Goal: Task Accomplishment & Management: Manage account settings

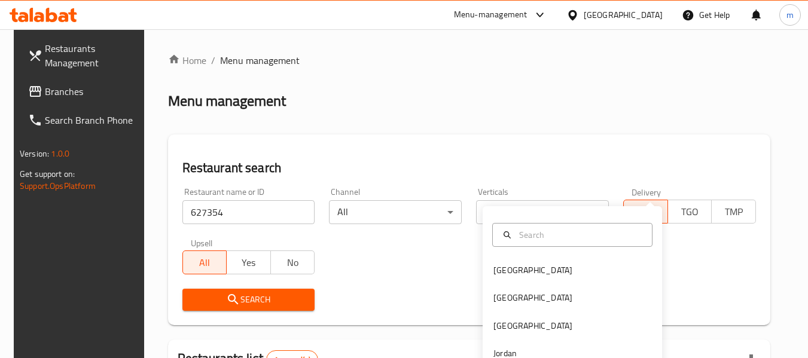
scroll to position [175, 0]
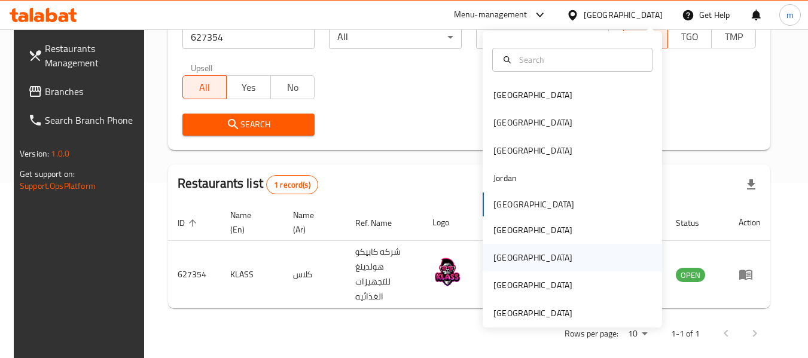
click at [494, 257] on div "[GEOGRAPHIC_DATA]" at bounding box center [533, 257] width 79 height 13
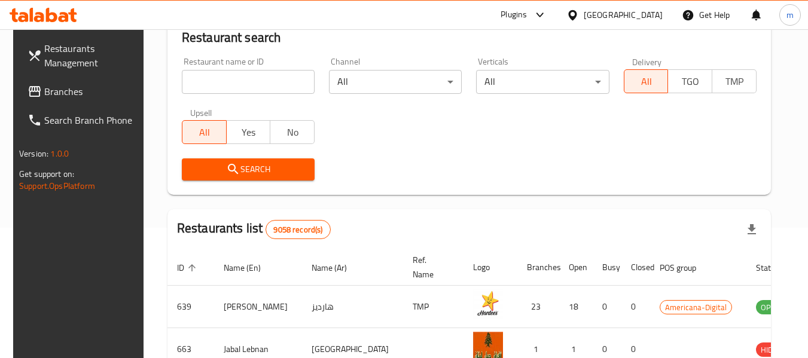
scroll to position [175, 0]
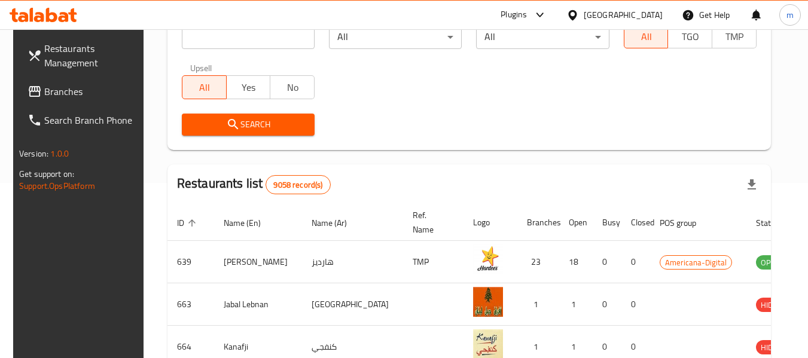
click at [115, 85] on span "Branches" at bounding box center [91, 91] width 95 height 14
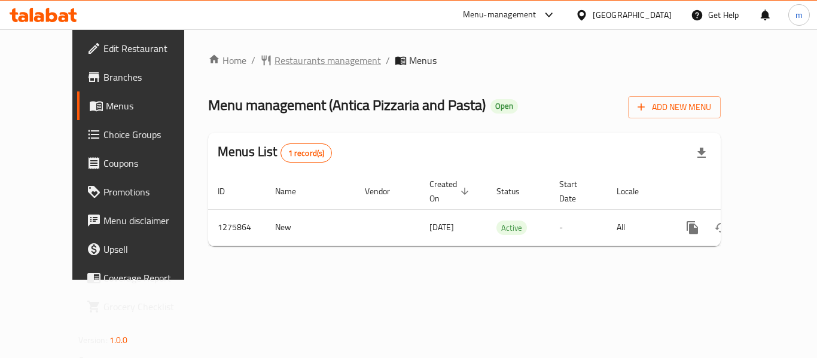
click at [285, 58] on span "Restaurants management" at bounding box center [328, 60] width 106 height 14
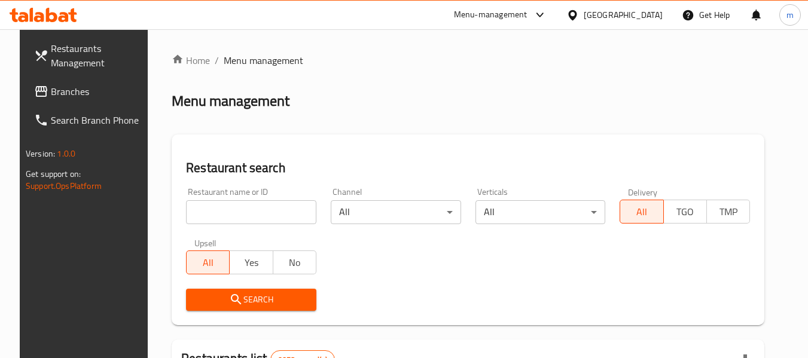
click at [241, 214] on input "search" at bounding box center [251, 212] width 130 height 24
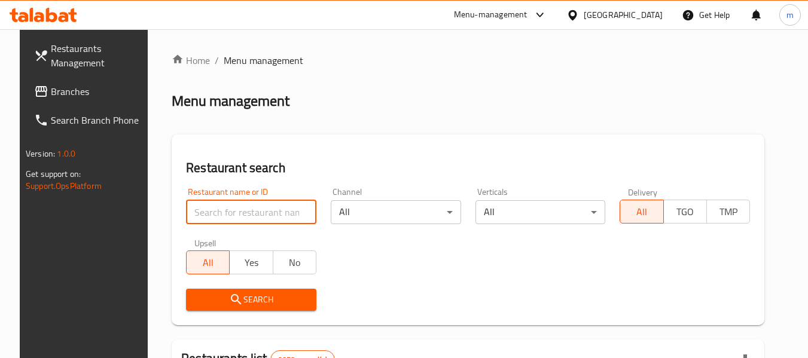
paste input "691777"
type input "691777"
click button "Search" at bounding box center [251, 300] width 130 height 22
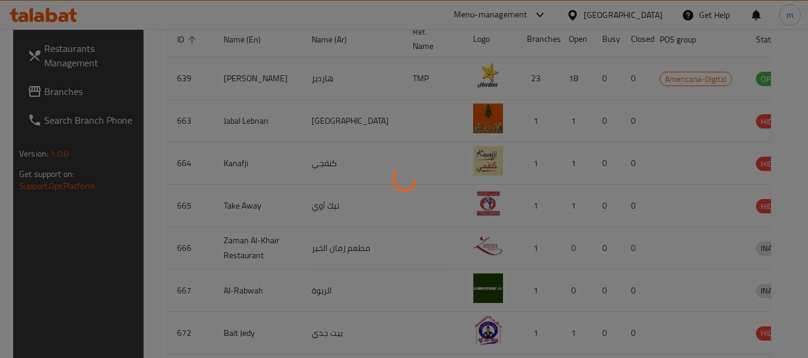
scroll to position [165, 0]
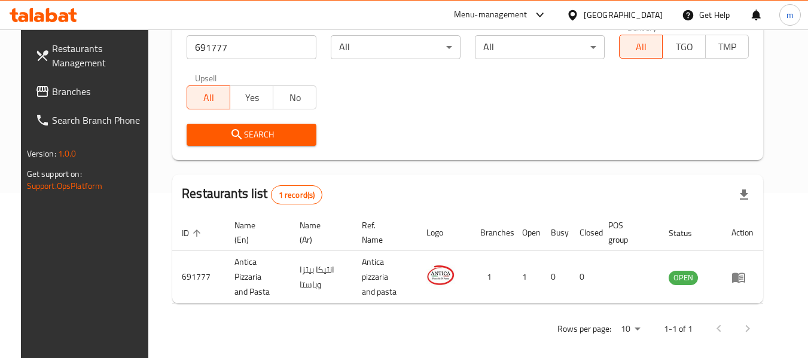
click at [577, 16] on icon at bounding box center [572, 15] width 8 height 10
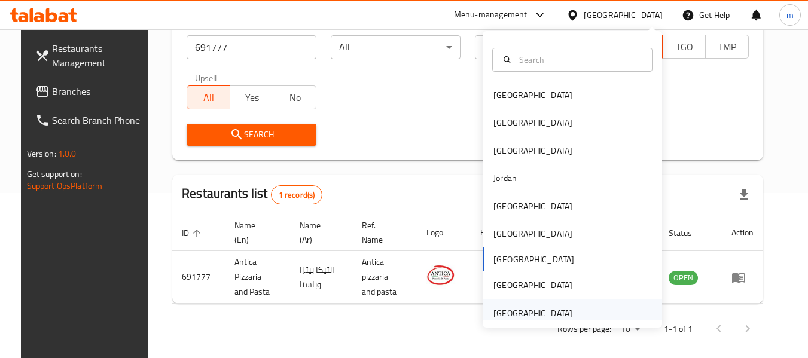
click at [531, 308] on div "United Arab Emirates" at bounding box center [533, 313] width 79 height 13
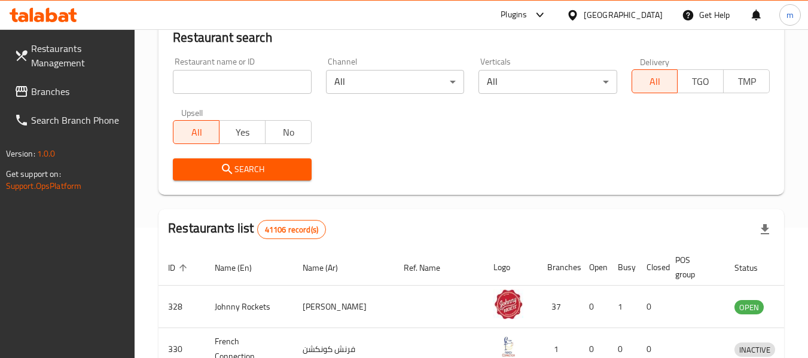
scroll to position [165, 0]
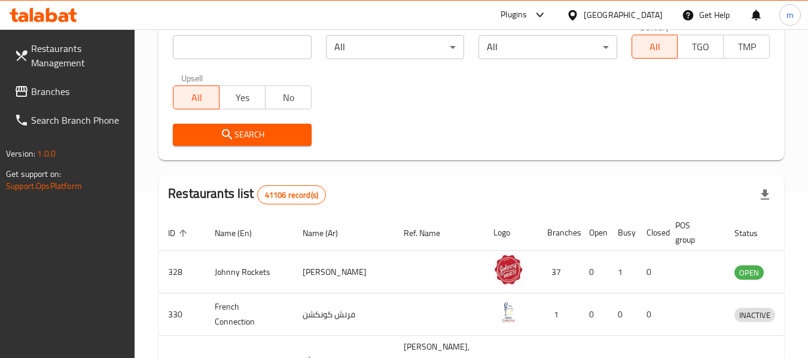
click at [68, 92] on span "Branches" at bounding box center [78, 91] width 95 height 14
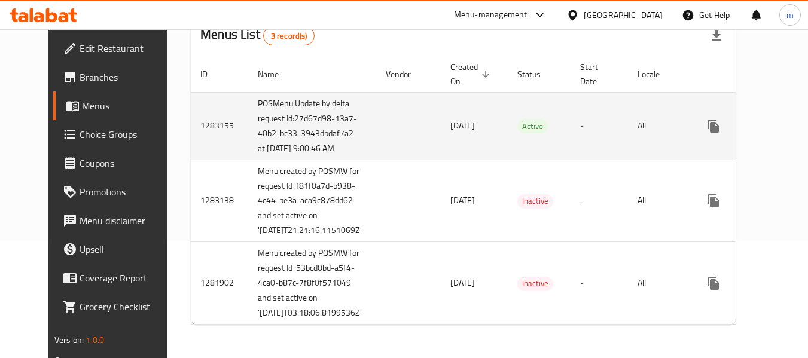
scroll to position [87, 0]
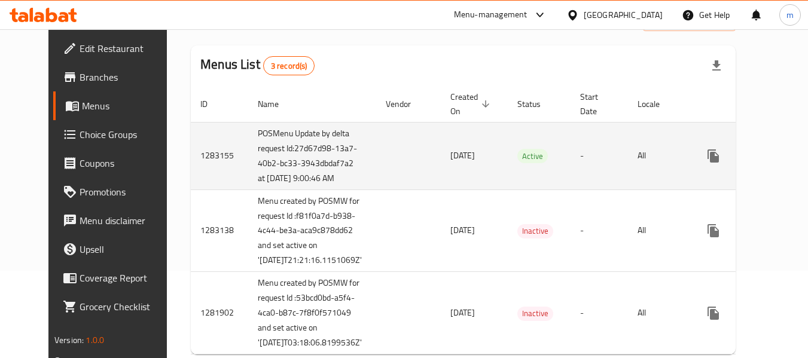
drag, startPoint x: 512, startPoint y: 170, endPoint x: 451, endPoint y: 176, distance: 62.0
click at [451, 176] on tr "1283155 POSMenu Update by delta request Id:27d67d98-13a7-40b2-bc33-3943dbdaf7a2…" at bounding box center [507, 156] width 633 height 68
click at [518, 163] on span "Active" at bounding box center [533, 157] width 31 height 14
drag, startPoint x: 482, startPoint y: 178, endPoint x: 509, endPoint y: 168, distance: 28.8
click at [509, 168] on td "Active" at bounding box center [539, 156] width 63 height 68
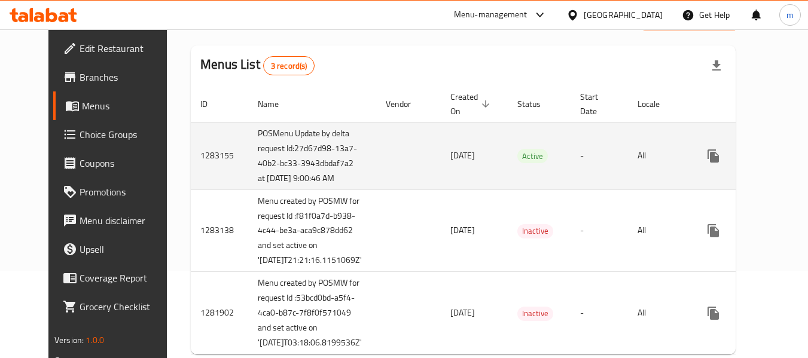
click at [508, 169] on td "Active" at bounding box center [539, 156] width 63 height 68
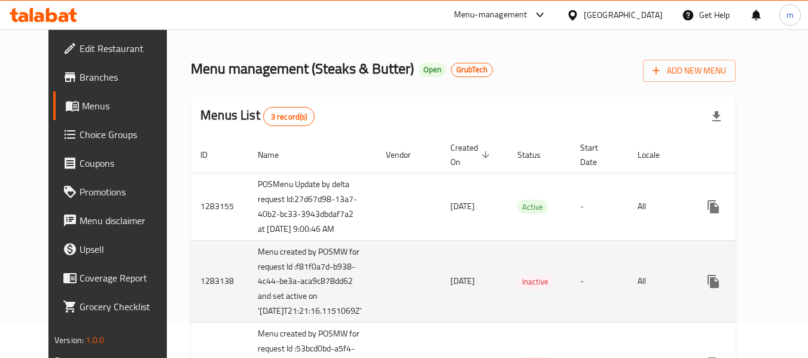
scroll to position [0, 0]
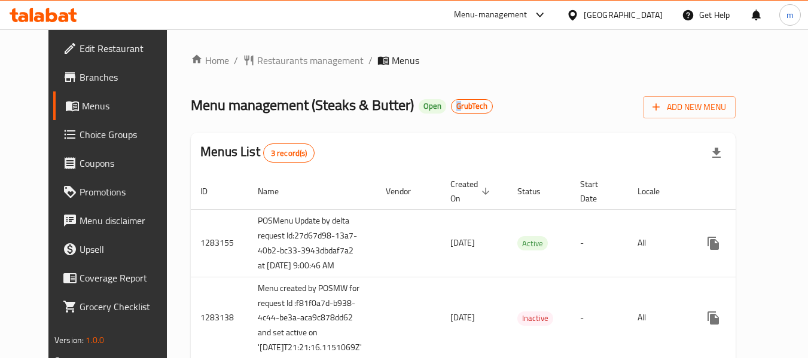
drag, startPoint x: 433, startPoint y: 104, endPoint x: 465, endPoint y: 96, distance: 33.2
click at [460, 96] on h2 "Menu management ( Steaks & Butter ) Open GrubTech" at bounding box center [342, 105] width 302 height 19
click at [504, 119] on div "Home / Restaurants management / Menus Menu management ( Steaks & Butter ) Open …" at bounding box center [463, 252] width 545 height 398
click at [638, 21] on div "United Arab Emirates" at bounding box center [623, 14] width 79 height 13
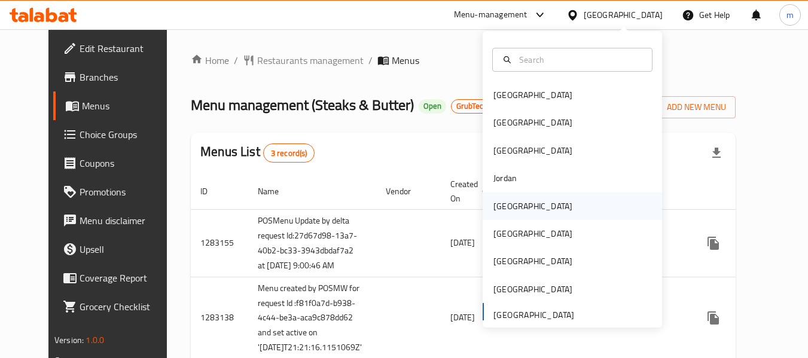
click at [515, 200] on div "[GEOGRAPHIC_DATA]" at bounding box center [533, 207] width 98 height 28
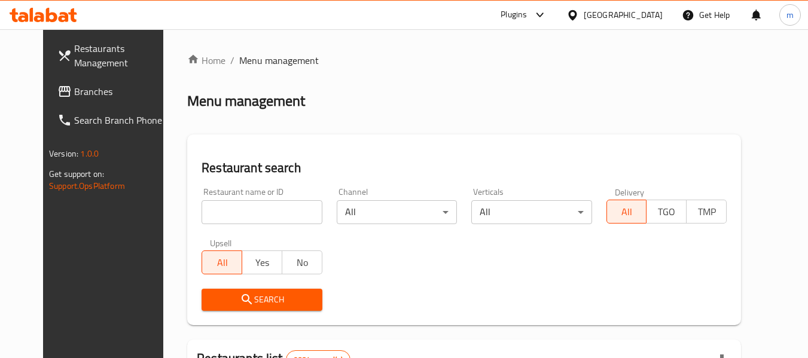
click at [59, 96] on div at bounding box center [404, 179] width 808 height 358
click at [74, 96] on span "Branches" at bounding box center [121, 91] width 95 height 14
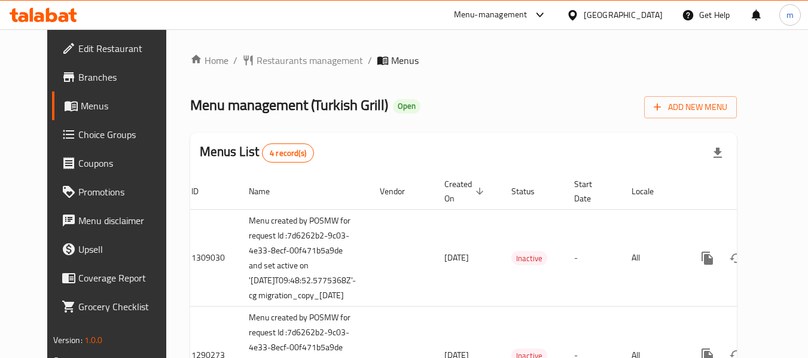
click at [45, 5] on div at bounding box center [43, 15] width 87 height 24
click at [51, 28] on div "Menu-management [GEOGRAPHIC_DATA] Get Help m" at bounding box center [404, 15] width 808 height 29
